Goal: Ask a question: Seek information or help from site administrators or community

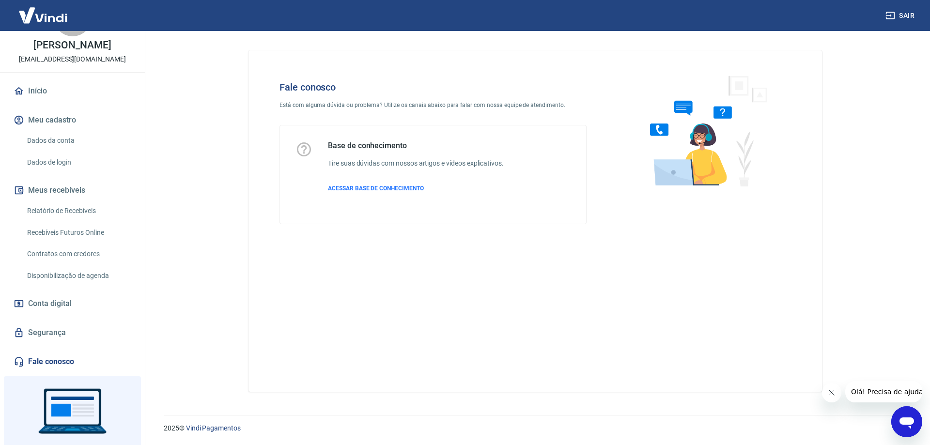
scroll to position [96, 0]
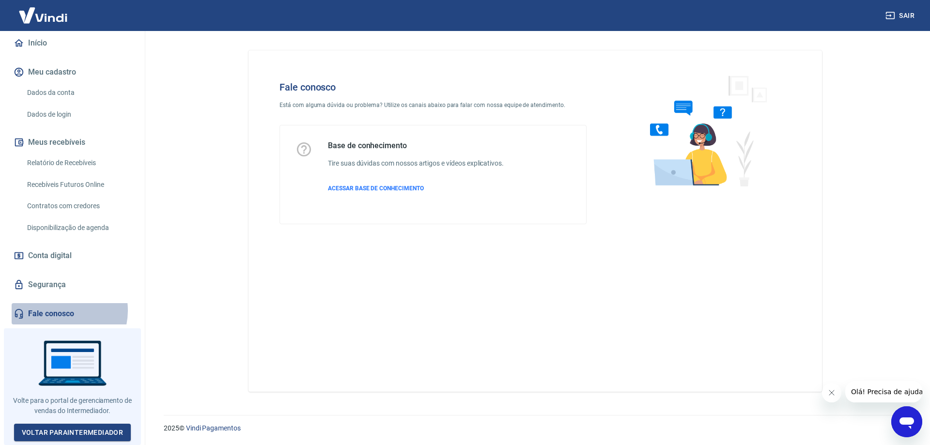
click at [56, 314] on link "Fale conosco" at bounding box center [73, 313] width 122 height 21
click at [61, 262] on span "Conta digital" at bounding box center [50, 256] width 44 height 14
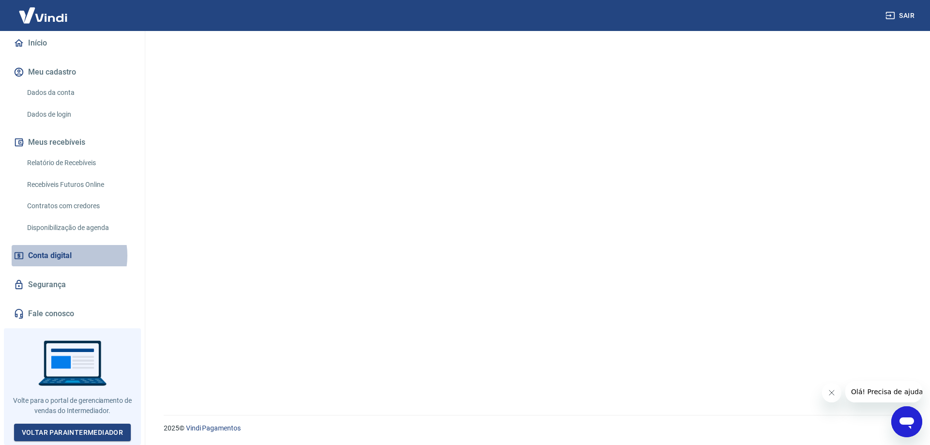
click at [51, 259] on span "Conta digital" at bounding box center [50, 256] width 44 height 14
click at [51, 190] on link "Recebíveis Futuros Online" at bounding box center [78, 185] width 110 height 20
click at [60, 320] on link "Fale conosco" at bounding box center [73, 313] width 122 height 21
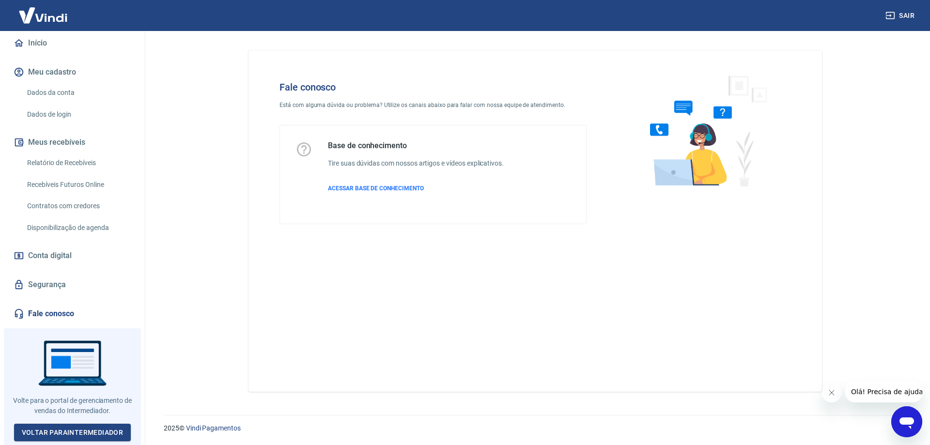
click at [906, 417] on icon "Abrir janela de mensagens" at bounding box center [906, 421] width 17 height 17
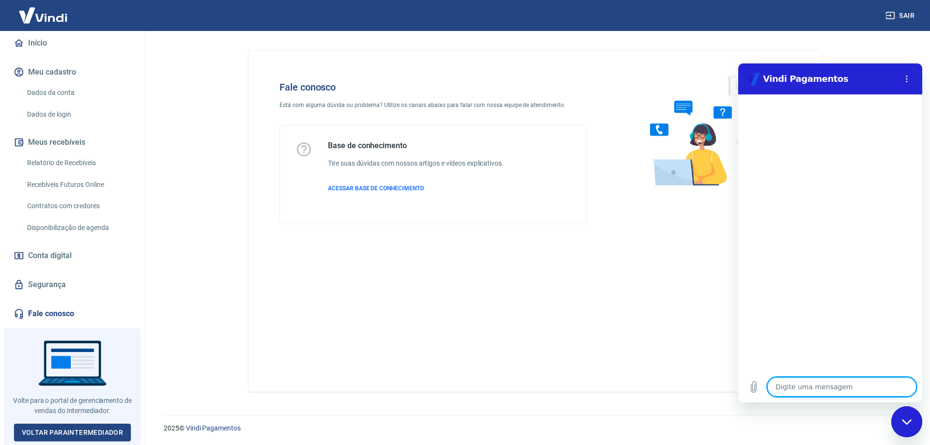
type textarea "C"
type textarea "x"
type textarea "Ca"
type textarea "x"
type textarea "Can"
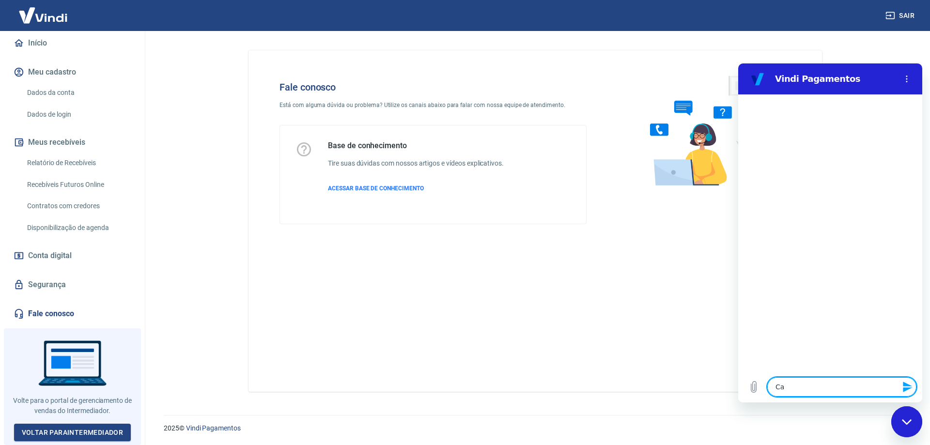
type textarea "x"
type textarea "Canc"
type textarea "x"
type textarea "Cance"
type textarea "x"
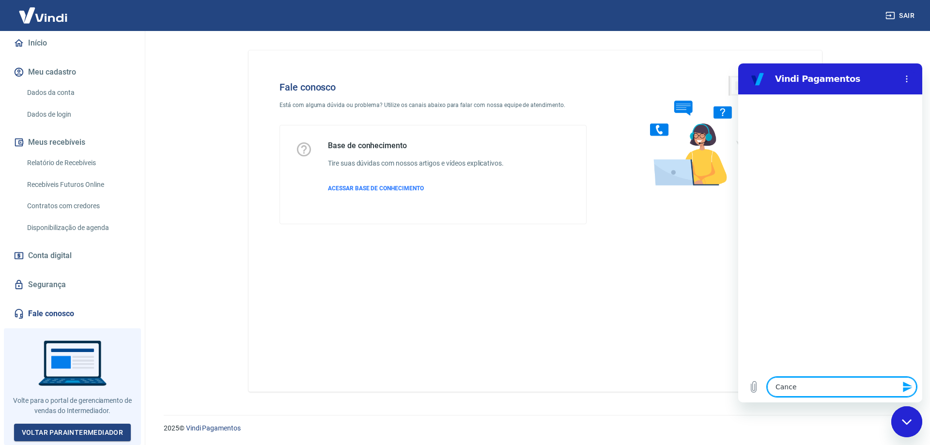
type textarea "Cancel"
type textarea "x"
type textarea "Cancela"
type textarea "x"
type textarea "Cancelar"
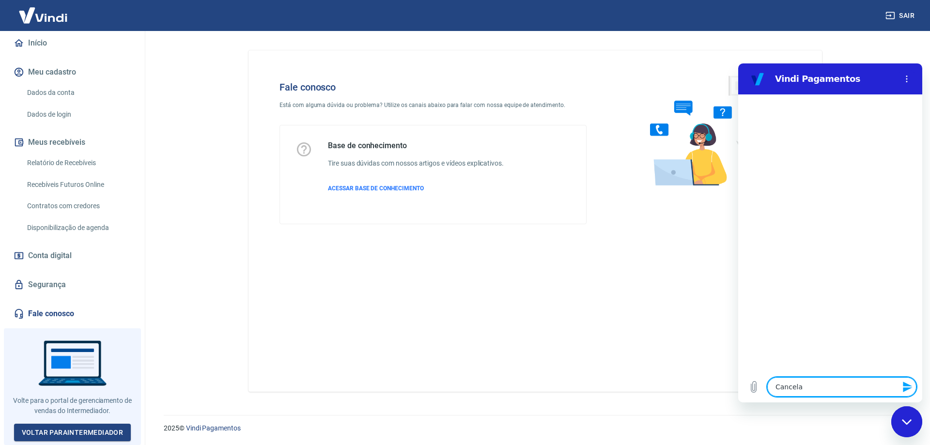
type textarea "x"
type textarea "Cancelar"
type textarea "x"
type textarea "Cancelar s"
type textarea "x"
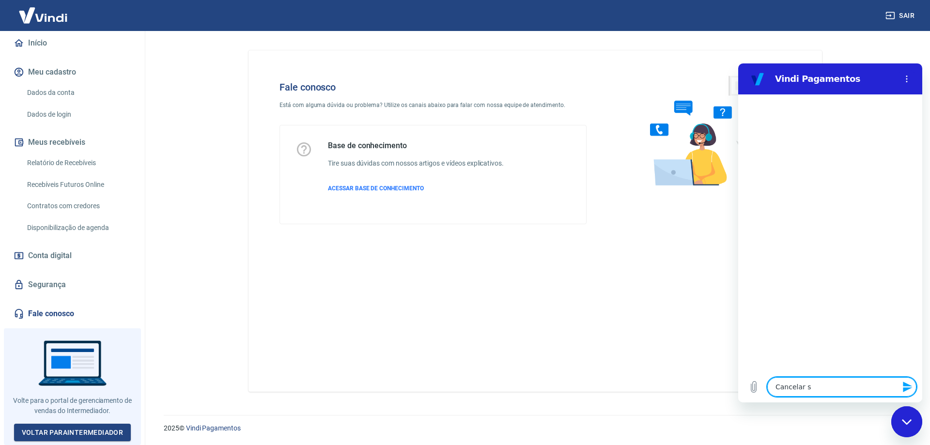
type textarea "Cancelar sa"
type textarea "x"
type textarea "Cancelar saq"
type textarea "x"
type textarea "Cancelar saqu"
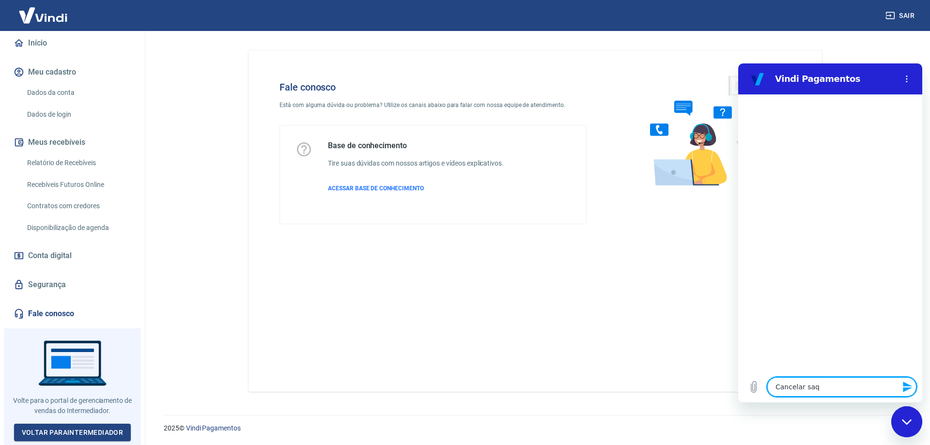
type textarea "x"
type textarea "Cancelar saque"
type textarea "x"
type textarea "Cancelar saque"
type textarea "x"
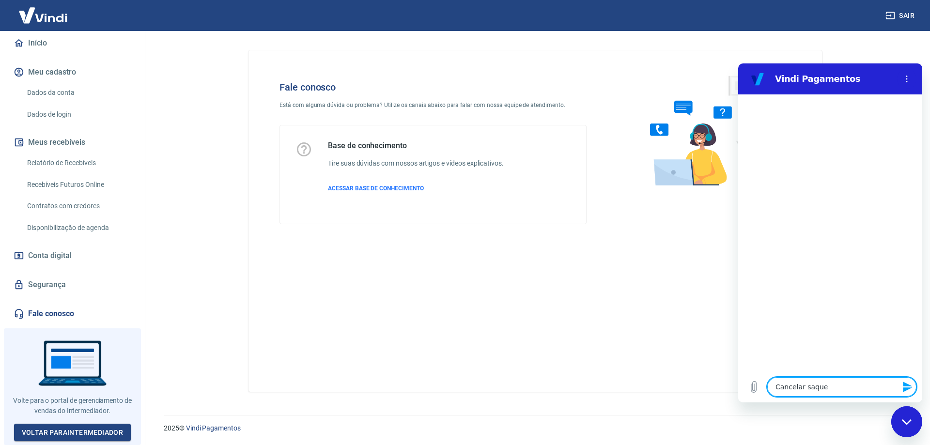
type textarea "Cancelar saque a"
type textarea "x"
type textarea "Q"
type textarea "x"
type textarea "Qu"
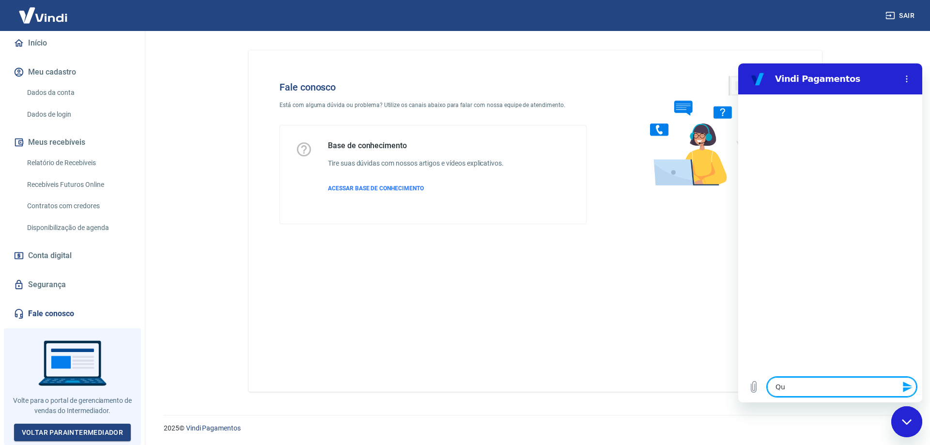
type textarea "x"
type textarea "Que"
type textarea "x"
type textarea "Quer"
type textarea "x"
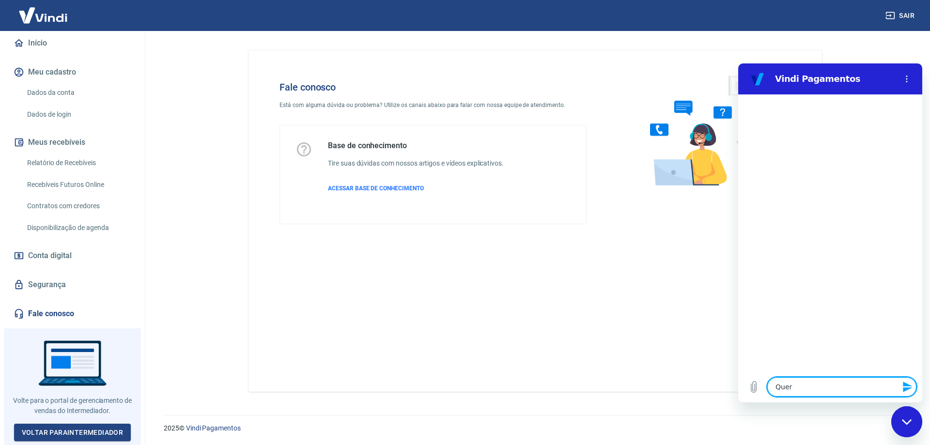
type textarea "Quero"
type textarea "x"
type textarea "Quero"
type textarea "x"
type textarea "Quero q"
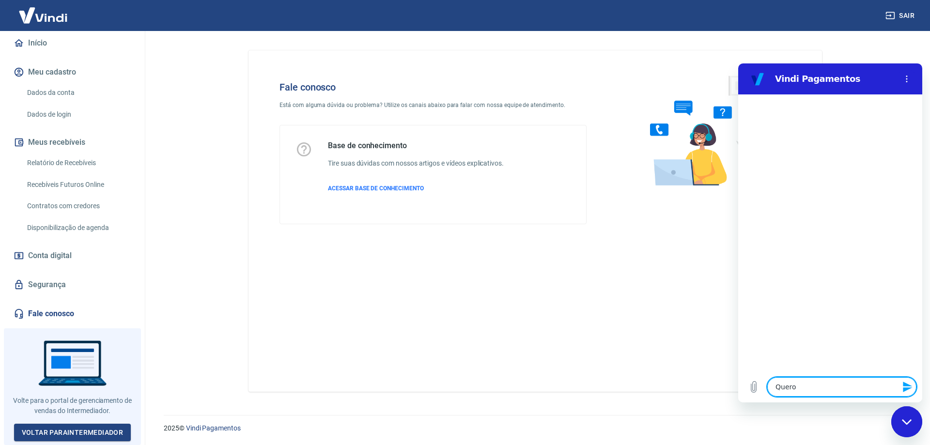
type textarea "x"
type textarea "Quero qu"
type textarea "x"
type textarea "Quero que"
type textarea "x"
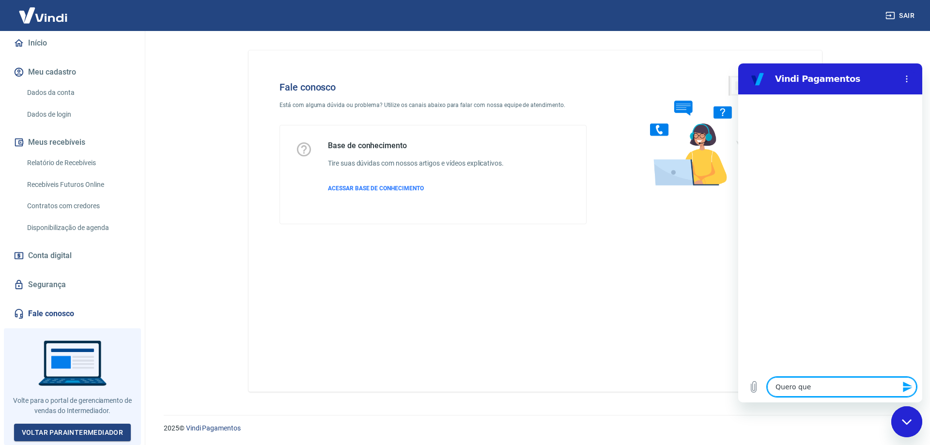
type textarea "Quero que"
type textarea "x"
type textarea "Quero que m"
type textarea "x"
type textarea "Quero que me"
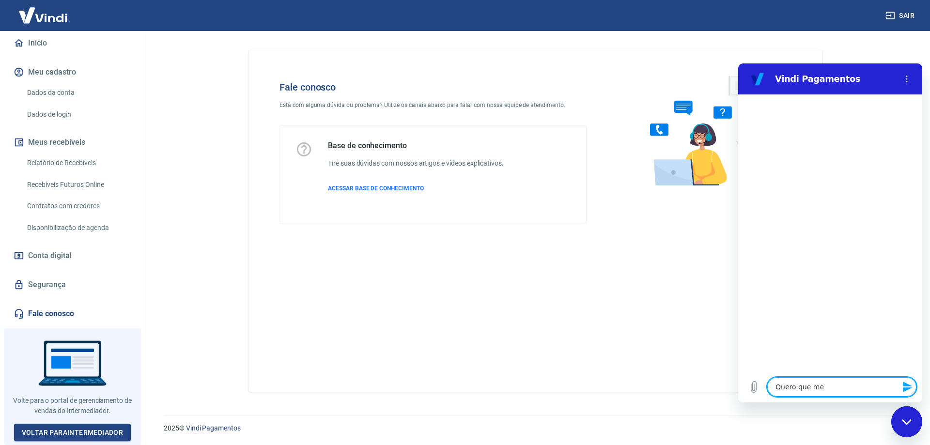
type textarea "x"
type textarea "Quero que m"
type textarea "x"
type textarea "Quero que mi"
type textarea "x"
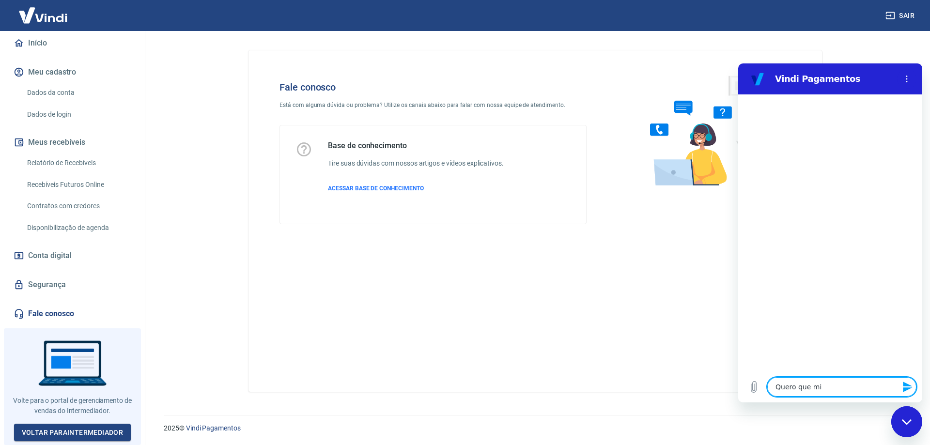
type textarea "Quero que m"
type textarea "x"
type textarea "Quero que"
type textarea "x"
type textarea "Quero que"
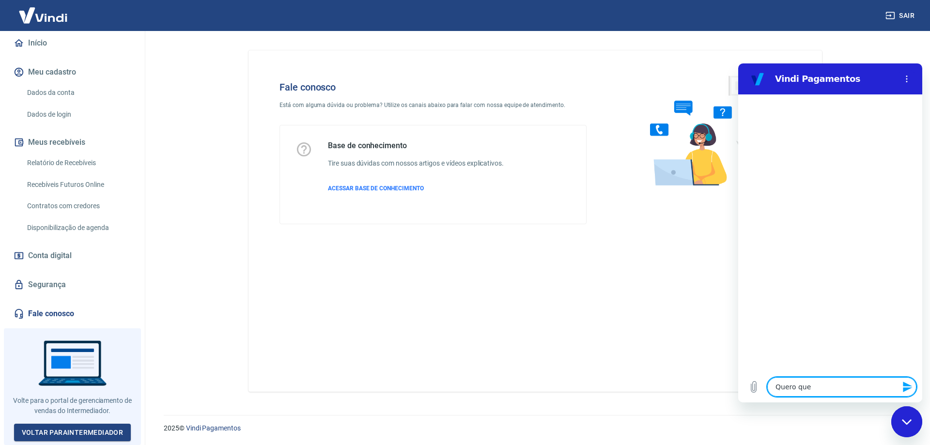
type textarea "x"
type textarea "Quero que"
type textarea "x"
type textarea "Quero que o"
type textarea "x"
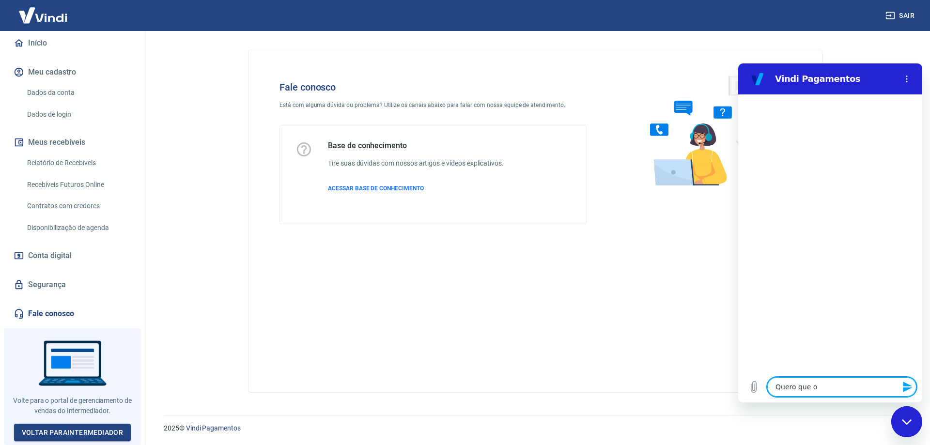
type textarea "Quero que o"
type textarea "x"
type textarea "Quero que o d"
type textarea "x"
type textarea "Quero que o di"
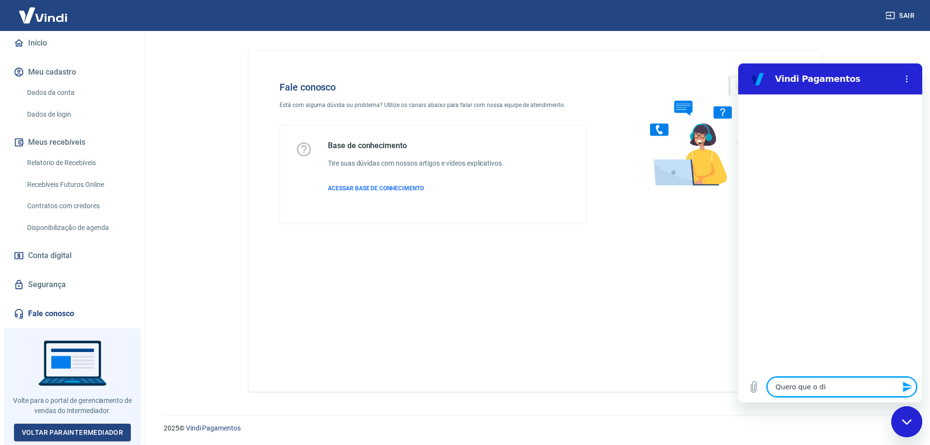
type textarea "x"
type textarea "Quero que o din"
type textarea "x"
type textarea "Quero que o dinh"
type textarea "x"
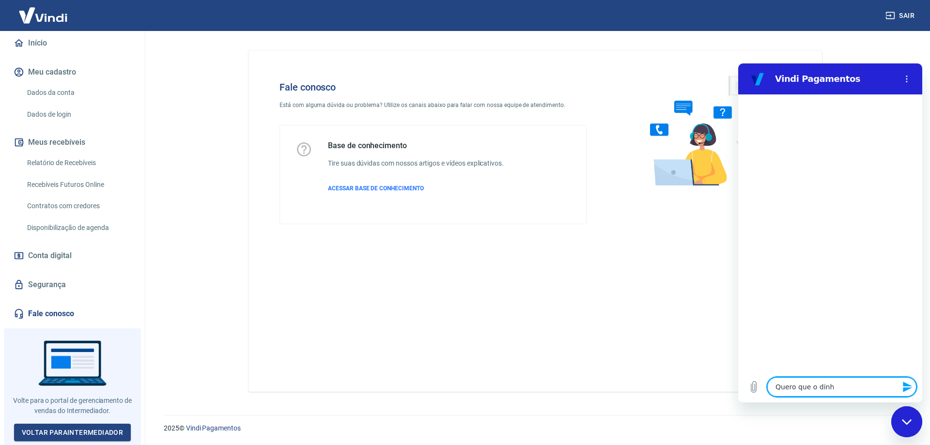
type textarea "Quero que o dinhe"
type textarea "x"
type textarea "Quero que o dinhei"
type textarea "x"
type textarea "Quero que o dinheir"
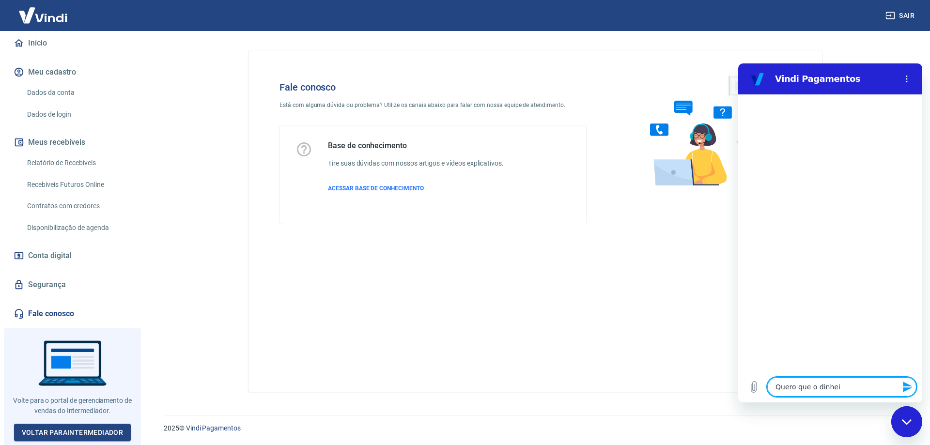
type textarea "x"
type textarea "Quero que o dinheiro"
type textarea "x"
type textarea "Quero que o dinheiro"
type textarea "x"
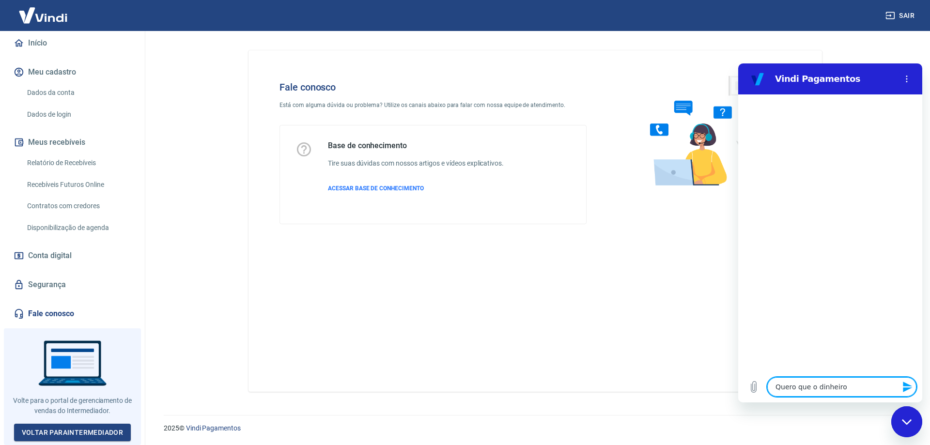
type textarea "Quero que o dinheiro d"
type textarea "x"
type textarea "Quero que o dinheiro de"
type textarea "x"
type textarea "Quero que o dinheiro de"
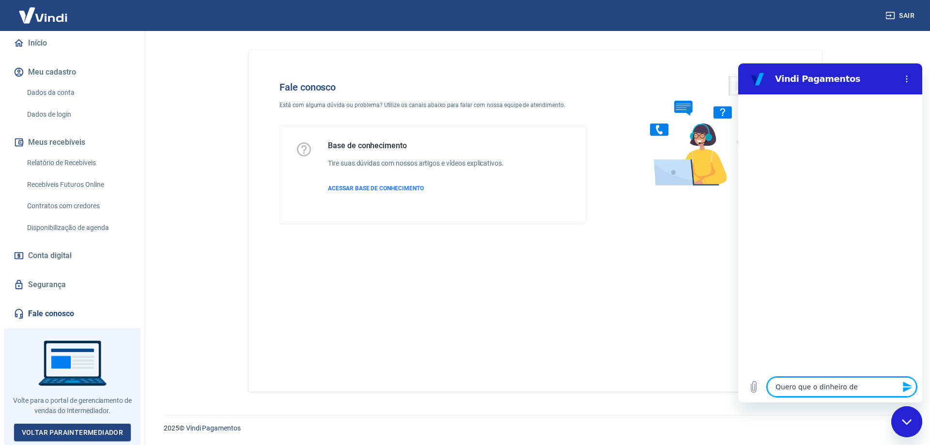
type textarea "x"
type textarea "Quero que o dinheiro de m"
type textarea "x"
type textarea "Quero que o dinheiro de mi"
type textarea "x"
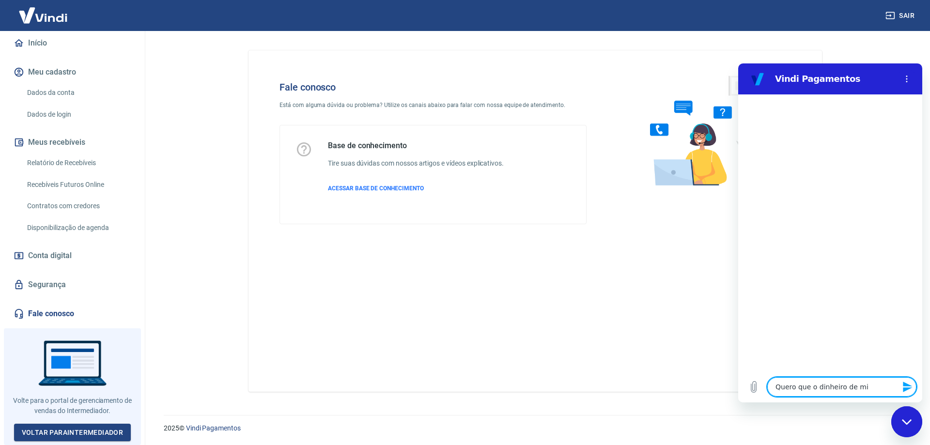
type textarea "Quero que o dinheiro de min"
type textarea "x"
type textarea "Quero que o dinheiro de minh"
type textarea "x"
type textarea "Quero que o dinheiro de minha"
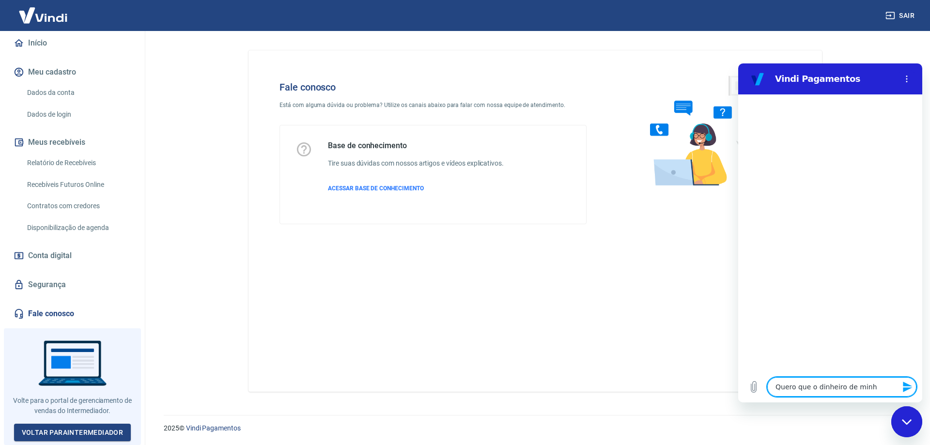
type textarea "x"
type textarea "Quero que o dinheiro de minhas"
type textarea "x"
type textarea "Quero que o dinheiro de minhas"
type textarea "x"
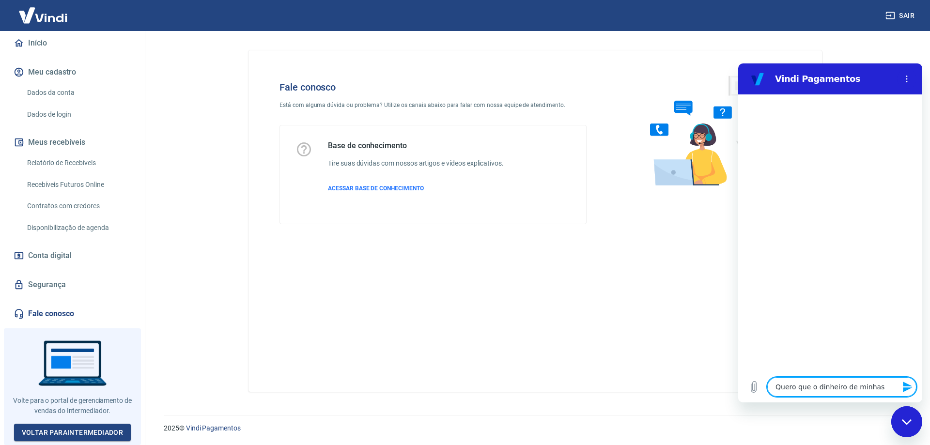
type textarea "Quero que o dinheiro de minhas v"
type textarea "x"
type textarea "Quero que o dinheiro de minhas ve"
type textarea "x"
type textarea "Quero que o dinheiro de minhas ven"
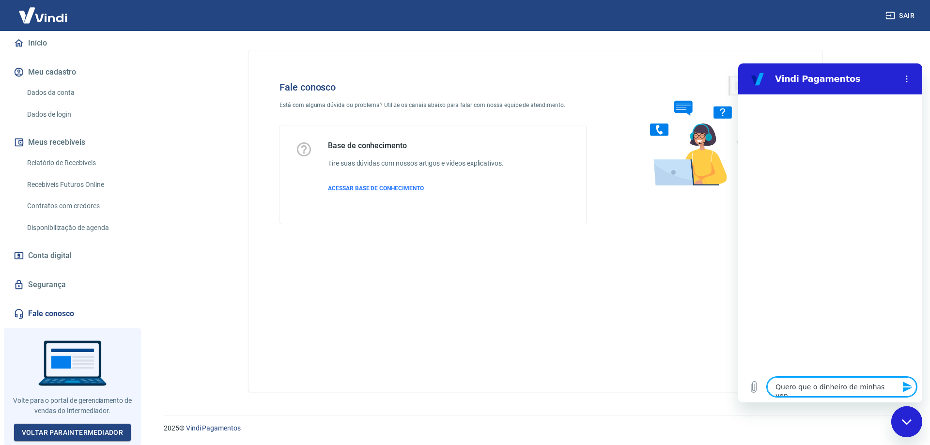
type textarea "x"
type textarea "Quero que o dinheiro de minhas vend"
type textarea "x"
type textarea "Quero que o dinheiro de minhas venda"
type textarea "x"
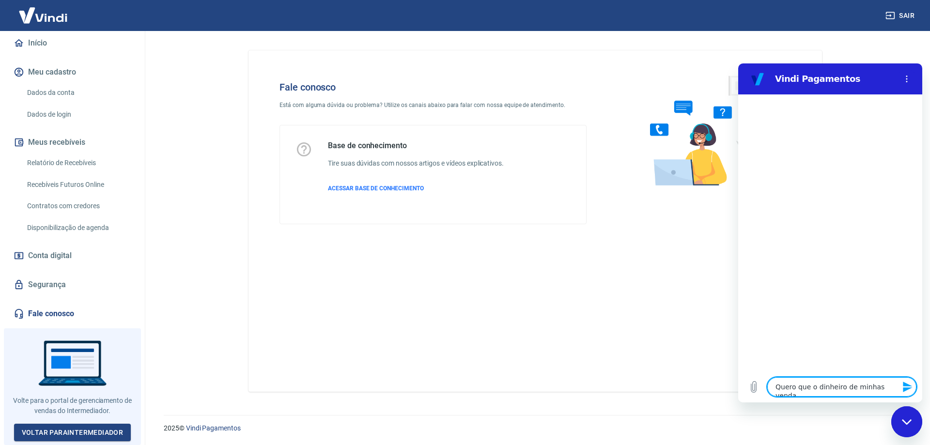
type textarea "Quero que o dinheiro de minhas vendas"
type textarea "x"
type textarea "Quero que o dinheiro de minhas vendas"
type textarea "x"
type textarea "Quero que o dinheiro de minhas vendas p"
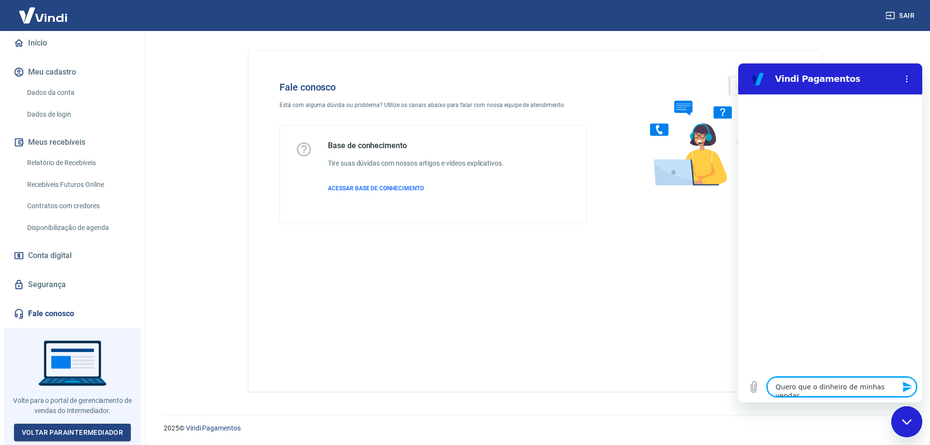
type textarea "x"
type textarea "Quero que o dinheiro de minhas vendas pe"
type textarea "x"
type textarea "Quero que o dinheiro de minhas vendas per"
type textarea "x"
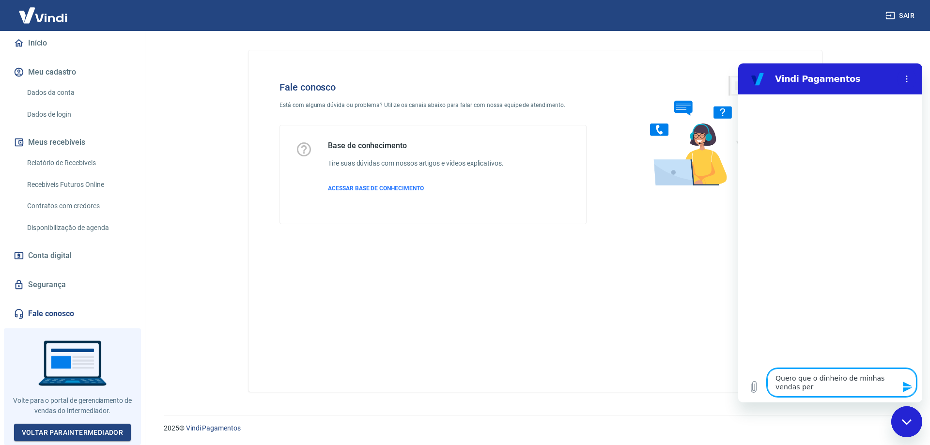
type textarea "Quero que o dinheiro de minhas vendas perm"
type textarea "x"
type textarea "Quero que o dinheiro de minhas vendas perma"
type textarea "x"
type textarea "Quero que o dinheiro de minhas vendas perman"
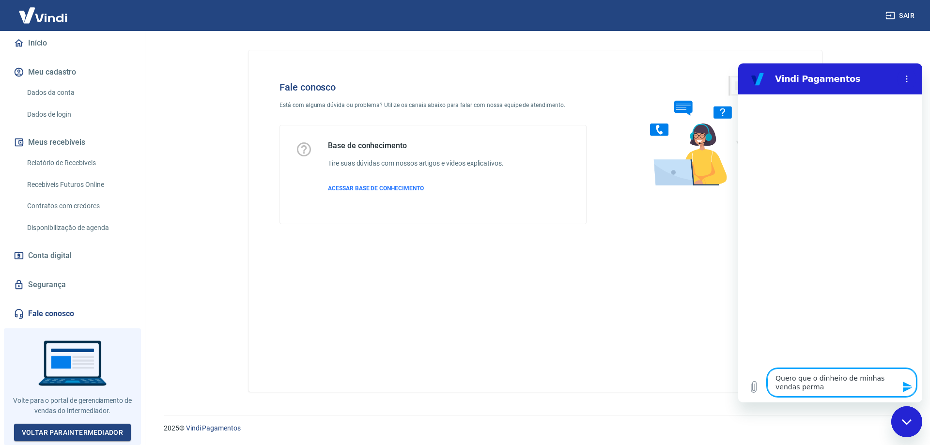
type textarea "x"
type textarea "Quero que o dinheiro de minhas vendas permane"
type textarea "x"
type textarea "Quero que o dinheiro de minhas vendas permaneç"
type textarea "x"
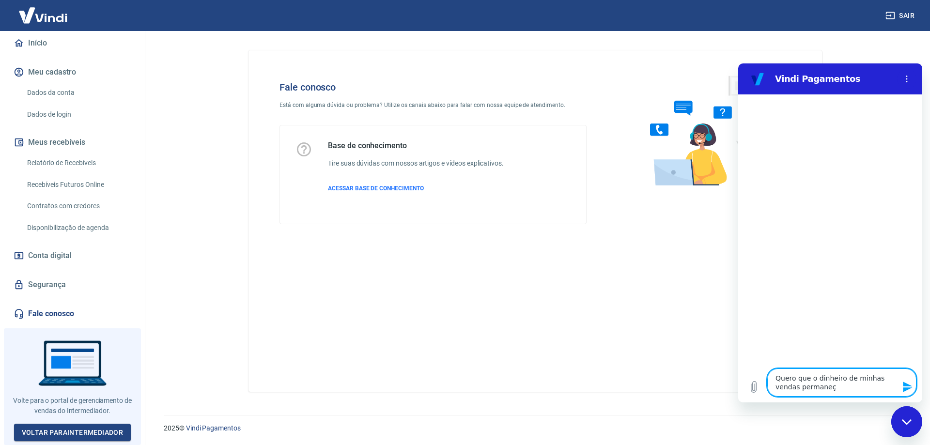
type textarea "Quero que o dinheiro de minhas vendas permaneça"
type textarea "x"
type textarea "Quero que o dinheiro de minhas vendas permaneça"
type textarea "x"
type textarea "Quero que o dinheiro de minhas vendas permaneça e"
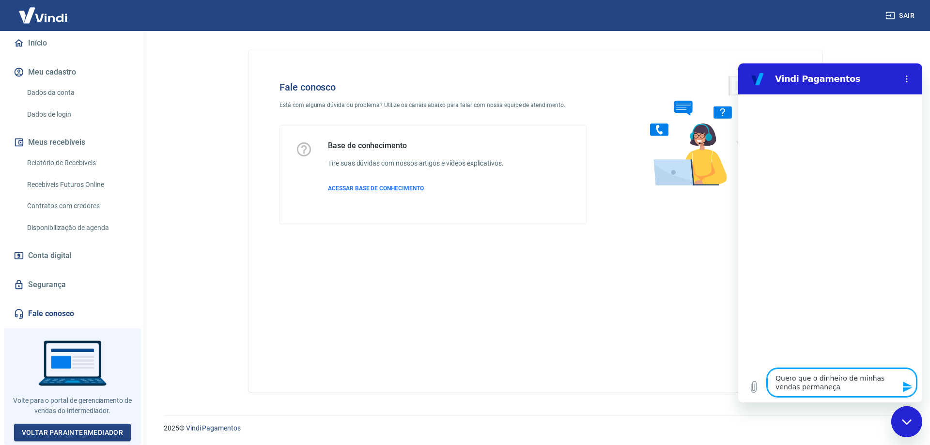
type textarea "x"
type textarea "Quero que o dinheiro de minhas vendas permaneça em"
type textarea "x"
type textarea "Quero que o dinheiro de minhas vendas permaneça em"
type textarea "x"
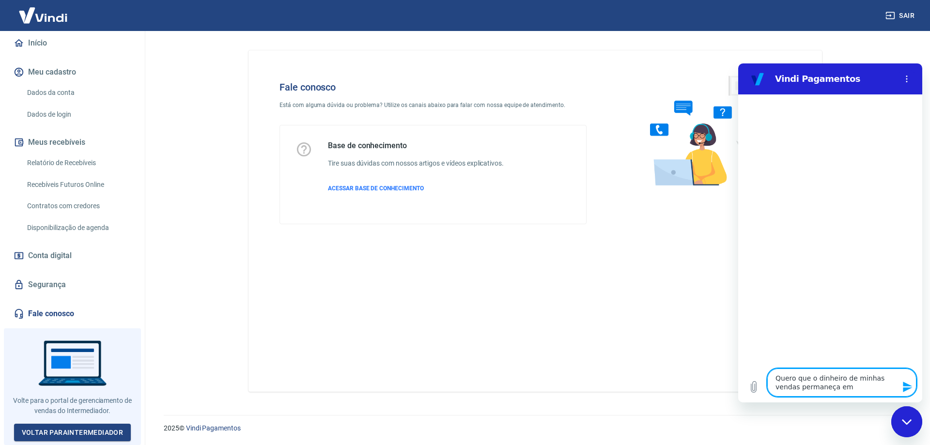
type textarea "Quero que o dinheiro de minhas vendas permaneça em m"
type textarea "x"
type textarea "Quero que o dinheiro de minhas vendas permaneça em mi"
type textarea "x"
type textarea "Quero que o dinheiro de minhas vendas permaneça em min"
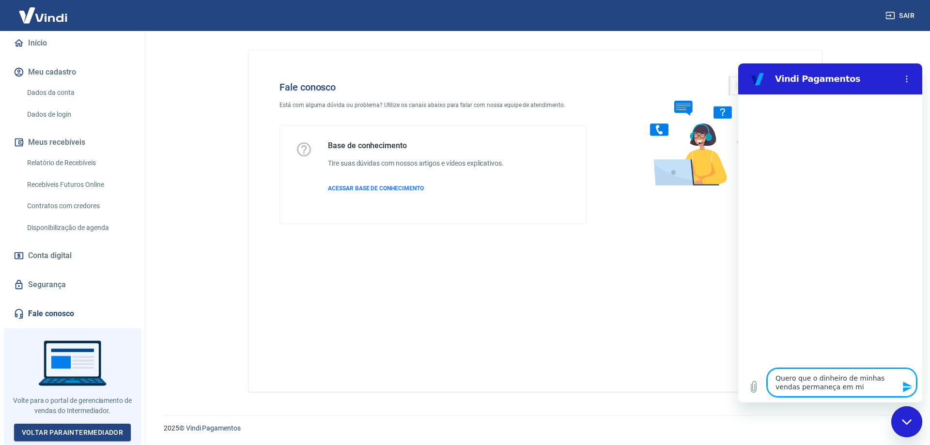
type textarea "x"
type textarea "Quero que o dinheiro de minhas vendas permaneça em minh"
type textarea "x"
type textarea "Quero que o dinheiro de minhas vendas permaneça em minha"
type textarea "x"
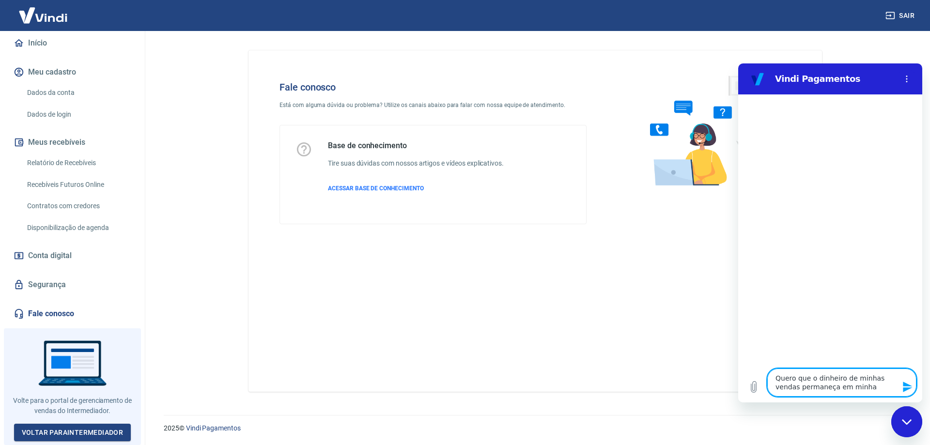
type textarea "Quero que o dinheiro de minhas vendas permaneça em minha"
type textarea "x"
type textarea "Quero que o dinheiro de minhas vendas permaneça em minha c"
type textarea "x"
type textarea "Quero que o dinheiro de minhas vendas permaneça em minha co"
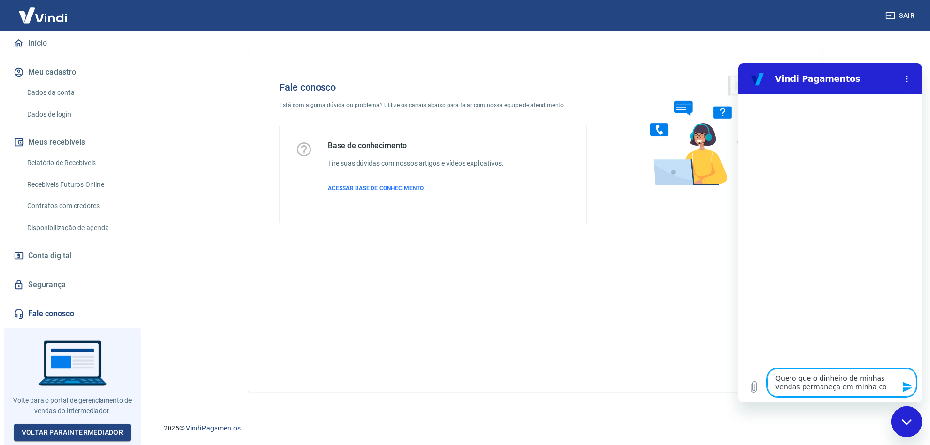
type textarea "x"
type textarea "Quero que o dinheiro de minhas vendas permaneça em minha con"
type textarea "x"
type textarea "Quero que o dinheiro de minhas vendas permaneça em minha cont"
type textarea "x"
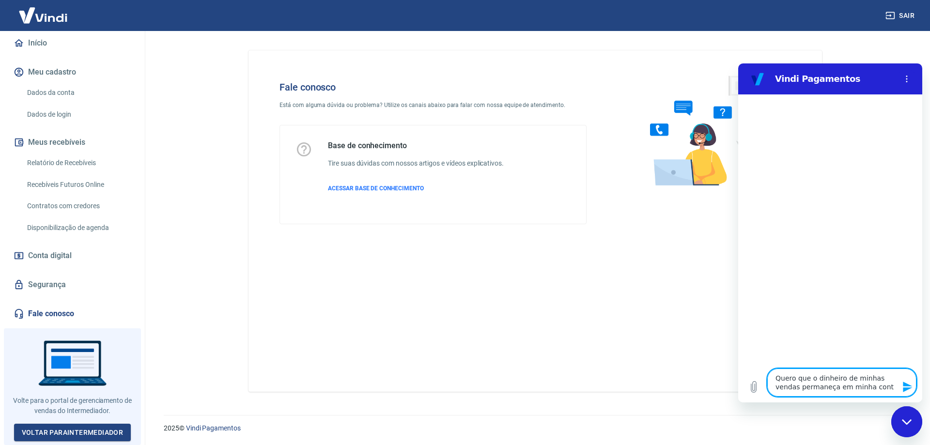
type textarea "Quero que o dinheiro de minhas vendas permaneça em minha conta"
type textarea "x"
type textarea "Quero que o dinheiro de minhas vendas permaneça em minha conta"
type textarea "x"
type textarea "Quero que o dinheiro de minhas vendas permaneça em minha conta V"
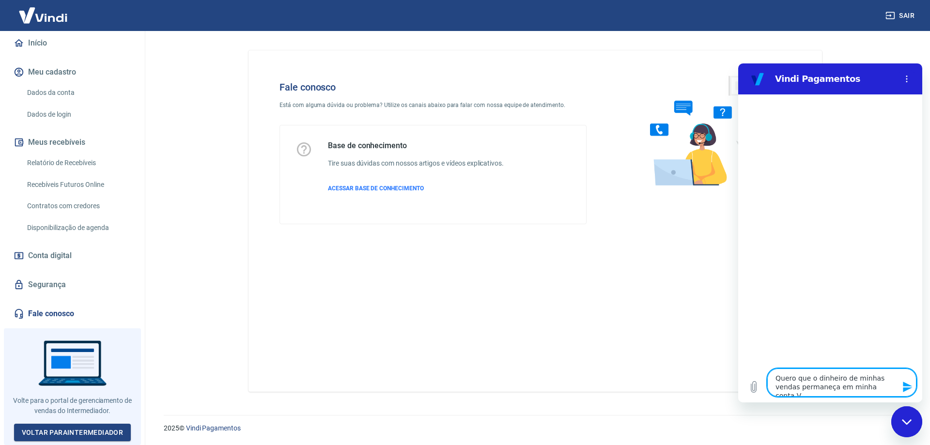
type textarea "x"
type textarea "Quero que o dinheiro de minhas vendas permaneça em minha conta VI"
type textarea "x"
type textarea "Quero que o dinheiro de minhas vendas permaneça em minha conta VIN"
type textarea "x"
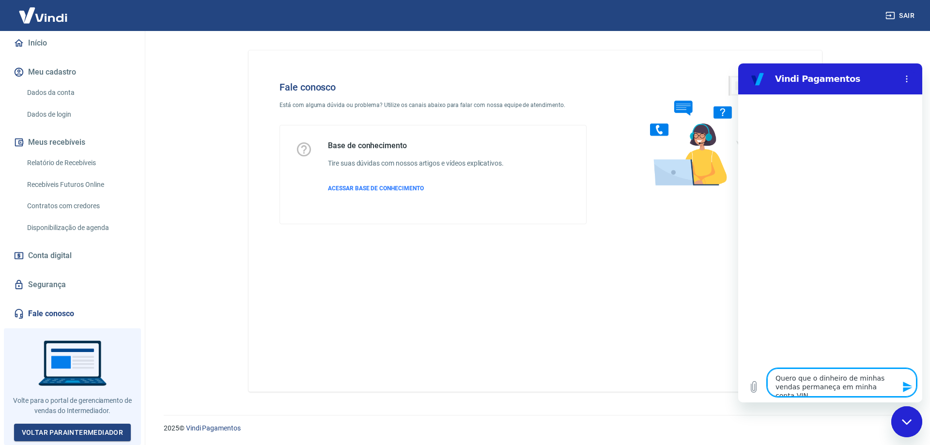
type textarea "Quero que o dinheiro de minhas vendas permaneça em minha conta VIND"
type textarea "x"
type textarea "Quero que o dinheiro de minhas vendas permaneça em minha conta VIN"
type textarea "x"
type textarea "Quero que o dinheiro de minhas vendas permaneça em minha conta VI"
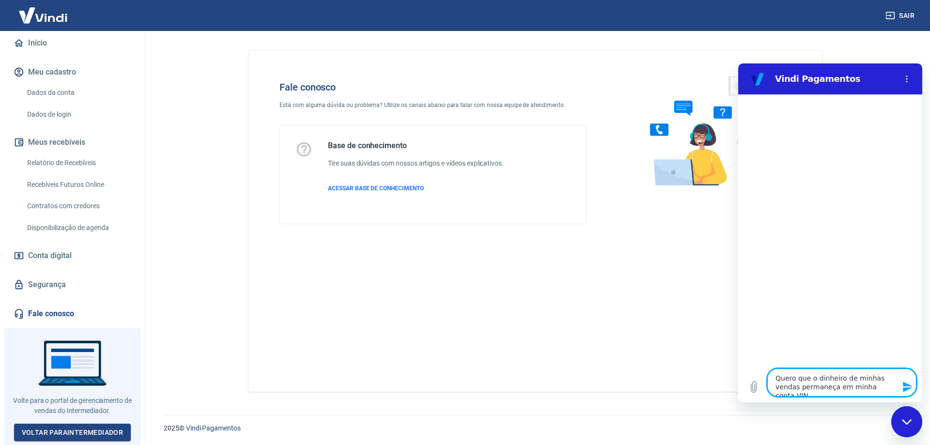
type textarea "x"
type textarea "Quero que o dinheiro de minhas vendas permaneça em minha conta V"
type textarea "x"
type textarea "Quero que o dinheiro de minhas vendas permaneça em minha conta Vi"
type textarea "x"
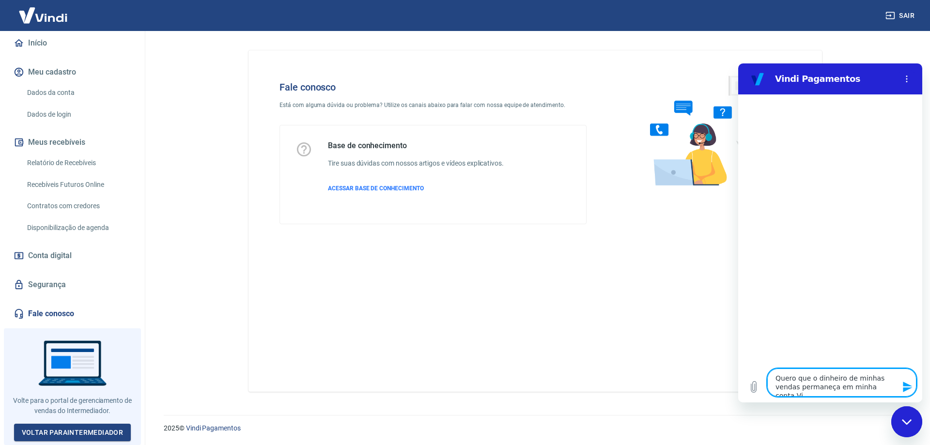
type textarea "Quero que o dinheiro de minhas vendas permaneça em minha conta Vin"
type textarea "x"
type textarea "Quero que o dinheiro de minhas vendas permaneça em minha conta Vind"
type textarea "x"
type textarea "Quero que o dinheiro de minhas vendas permaneça em minha conta Vindi"
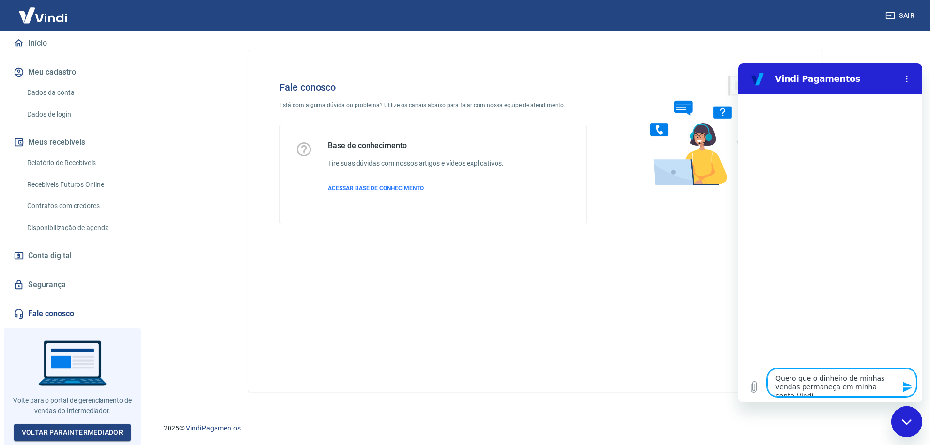
type textarea "x"
type textarea "Quero que o dinheiro de minhas vendas permaneça em minha conta Vindi,"
type textarea "x"
type textarea "Quero que o dinheiro de minhas vendas permaneça em minha conta Vindi,"
type textarea "x"
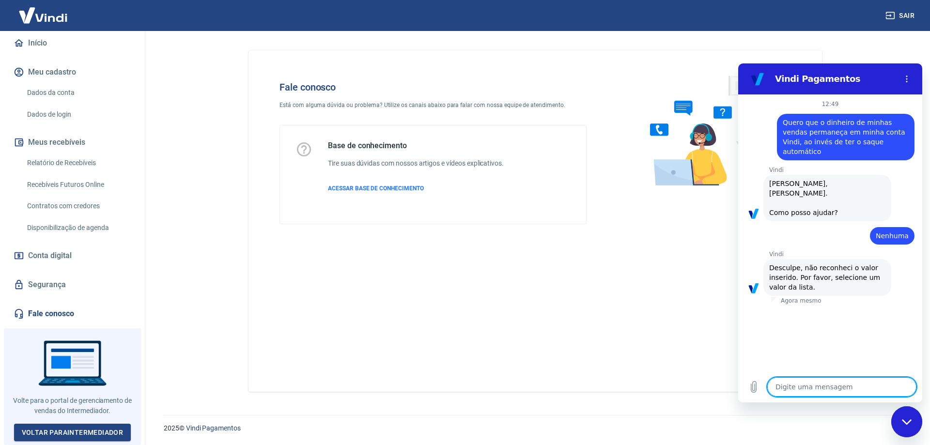
click at [800, 386] on textarea at bounding box center [841, 386] width 149 height 19
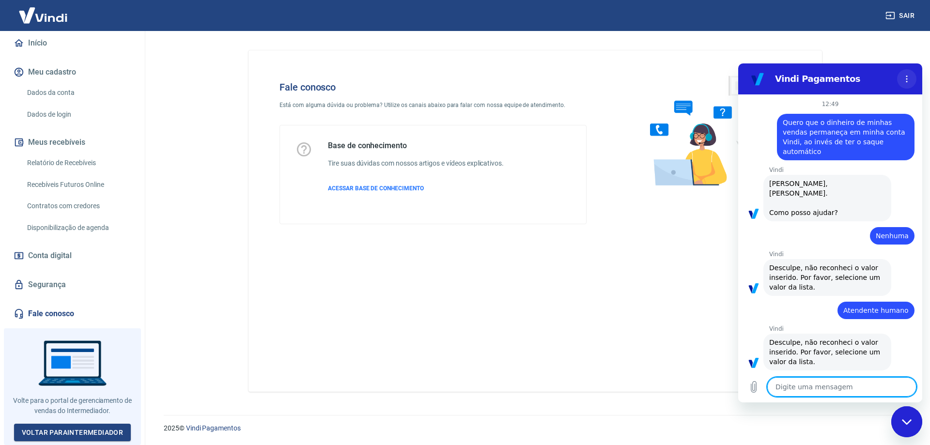
click at [906, 76] on icon "Menu de opções" at bounding box center [907, 79] width 8 height 8
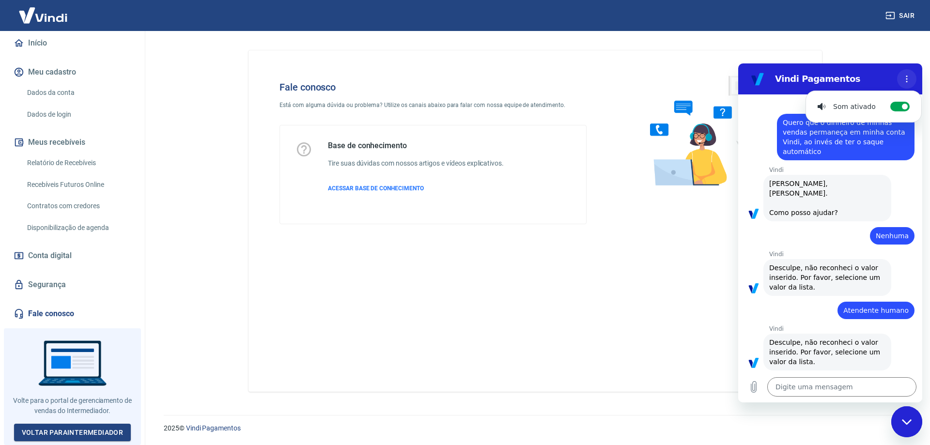
click at [908, 78] on icon "Menu de opções" at bounding box center [907, 79] width 8 height 8
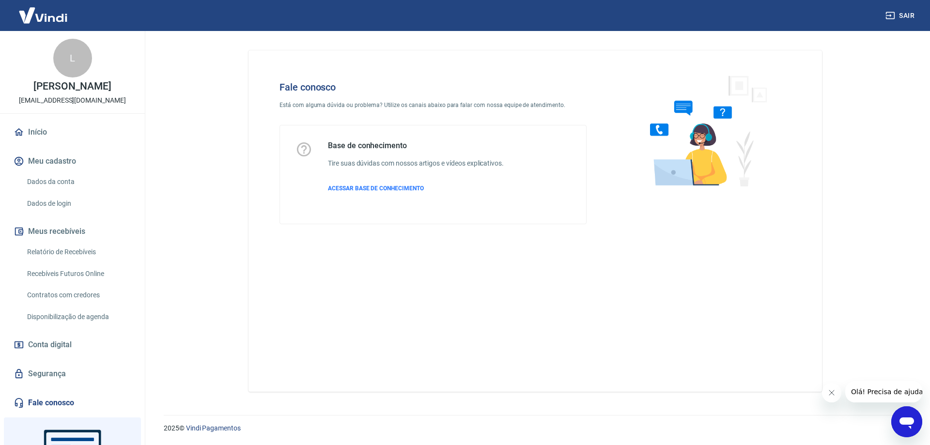
click at [909, 421] on icon "Abrir janela de mensagens" at bounding box center [907, 424] width 15 height 12
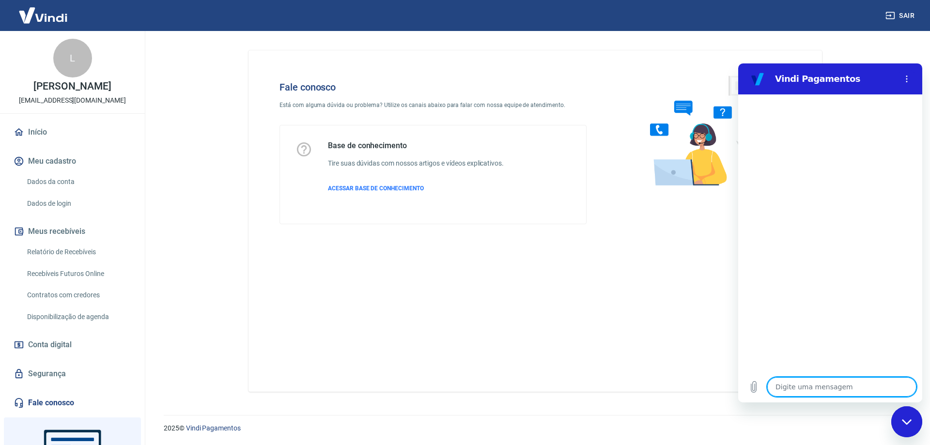
type textarea "o"
type textarea "x"
type textarea "oi"
type textarea "x"
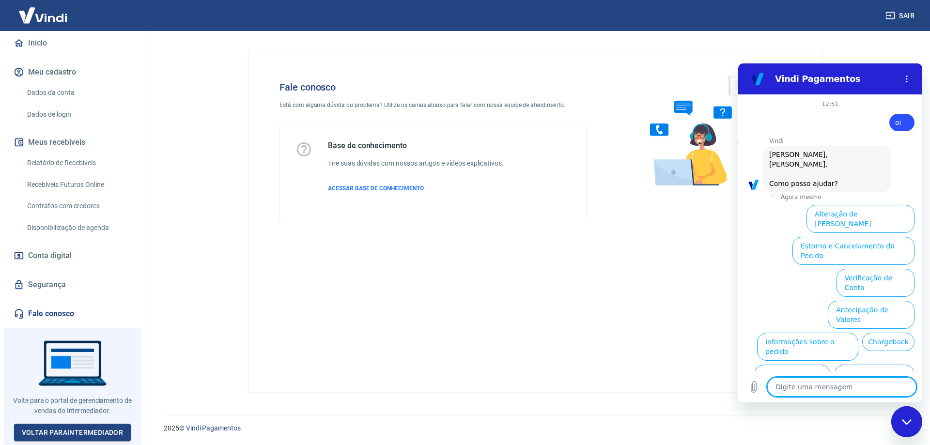
scroll to position [23, 0]
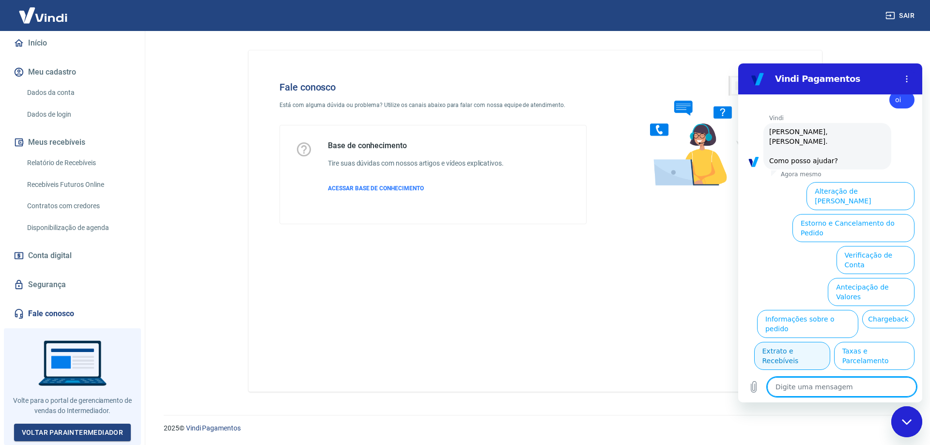
click at [830, 342] on button "Extrato e Recebíveis" at bounding box center [792, 356] width 76 height 28
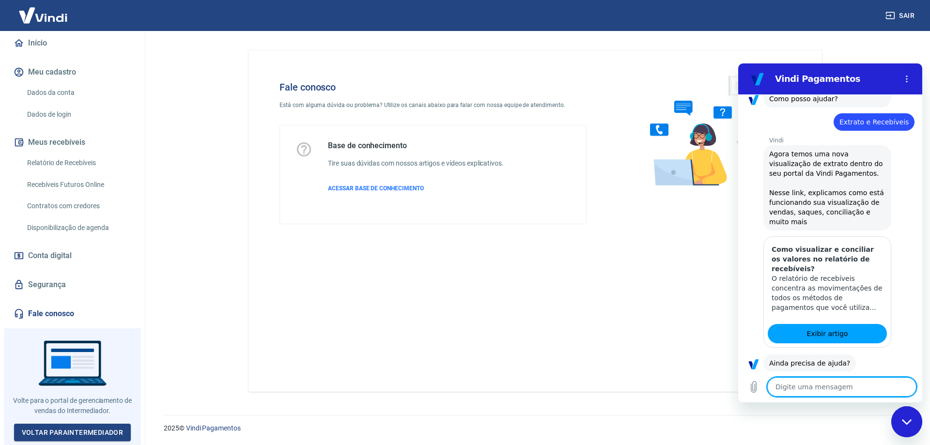
scroll to position [109, 0]
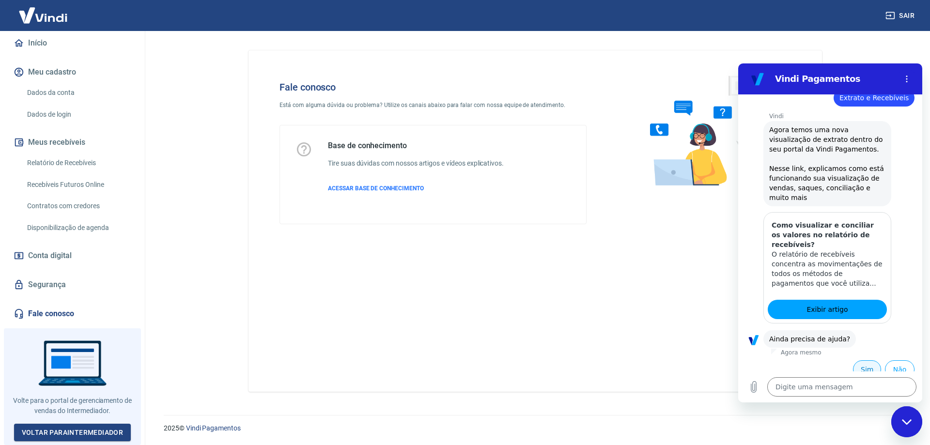
click at [855, 360] on button "Sim" at bounding box center [867, 369] width 28 height 18
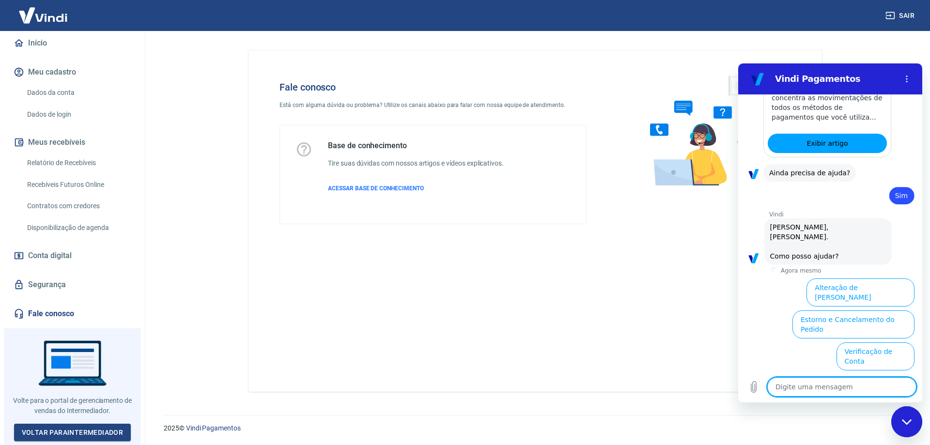
scroll to position [362, 0]
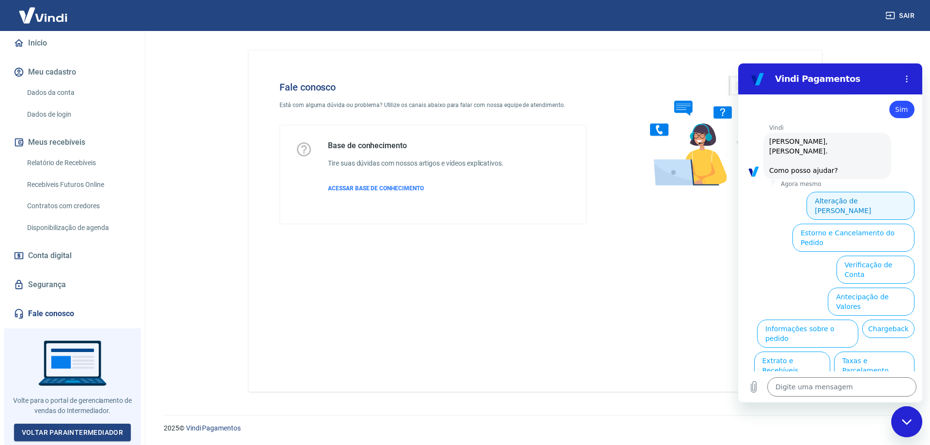
click at [864, 192] on button "Alteração de [PERSON_NAME]" at bounding box center [861, 206] width 108 height 28
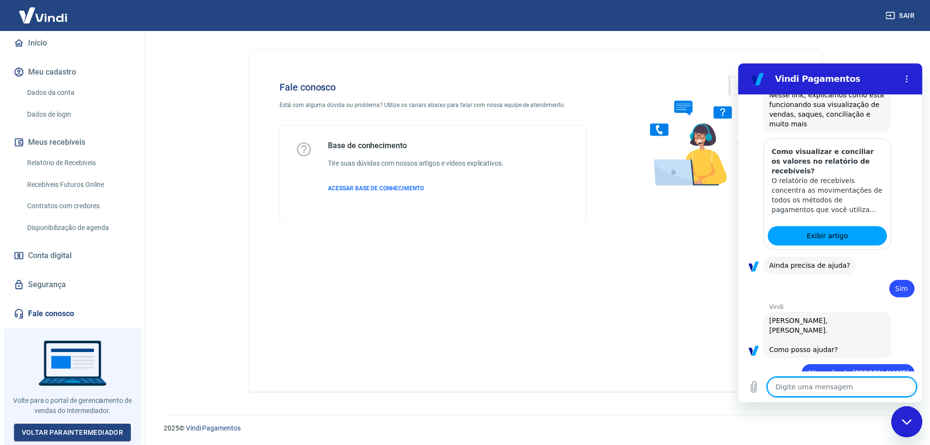
scroll to position [185, 0]
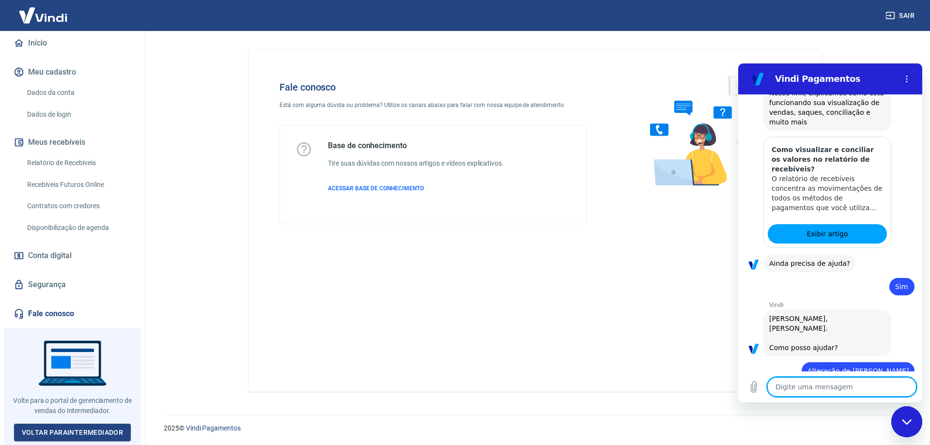
type textarea "x"
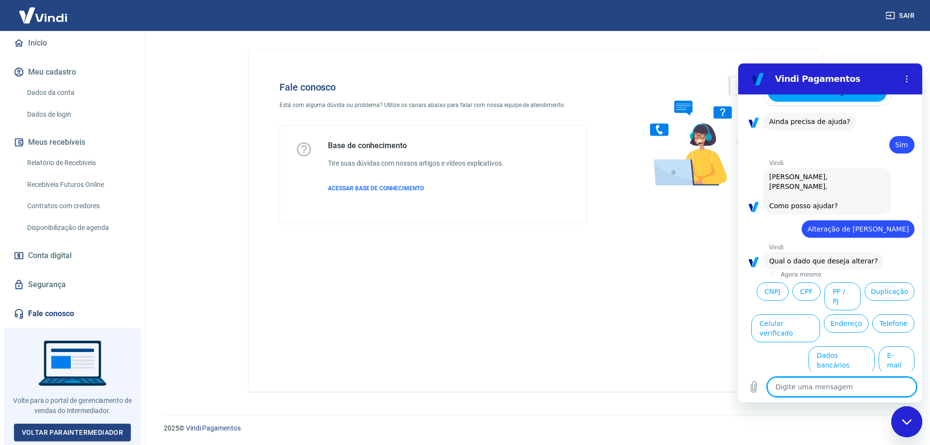
scroll to position [328, 0]
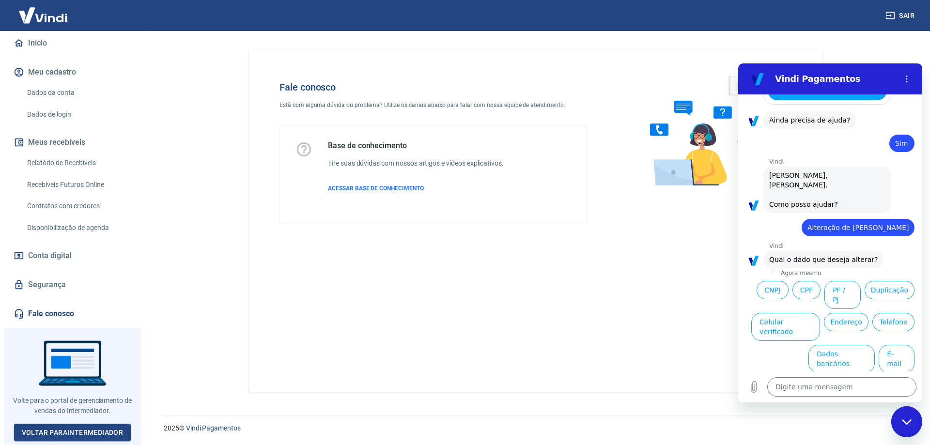
click at [890, 16] on icon "button" at bounding box center [890, 15] width 9 height 7
